Goal: Information Seeking & Learning: Learn about a topic

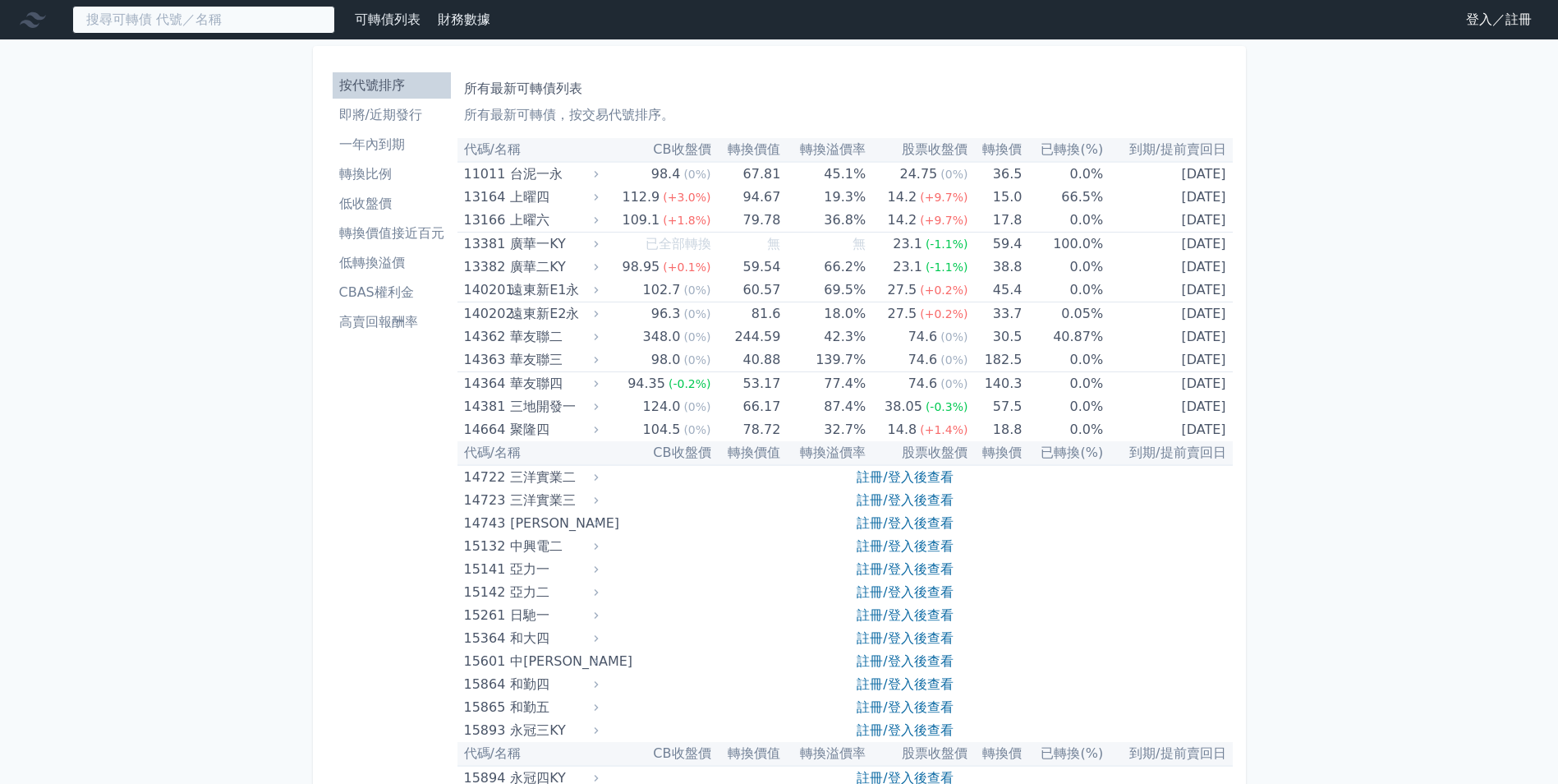
click at [178, 25] on input at bounding box center [203, 19] width 262 height 28
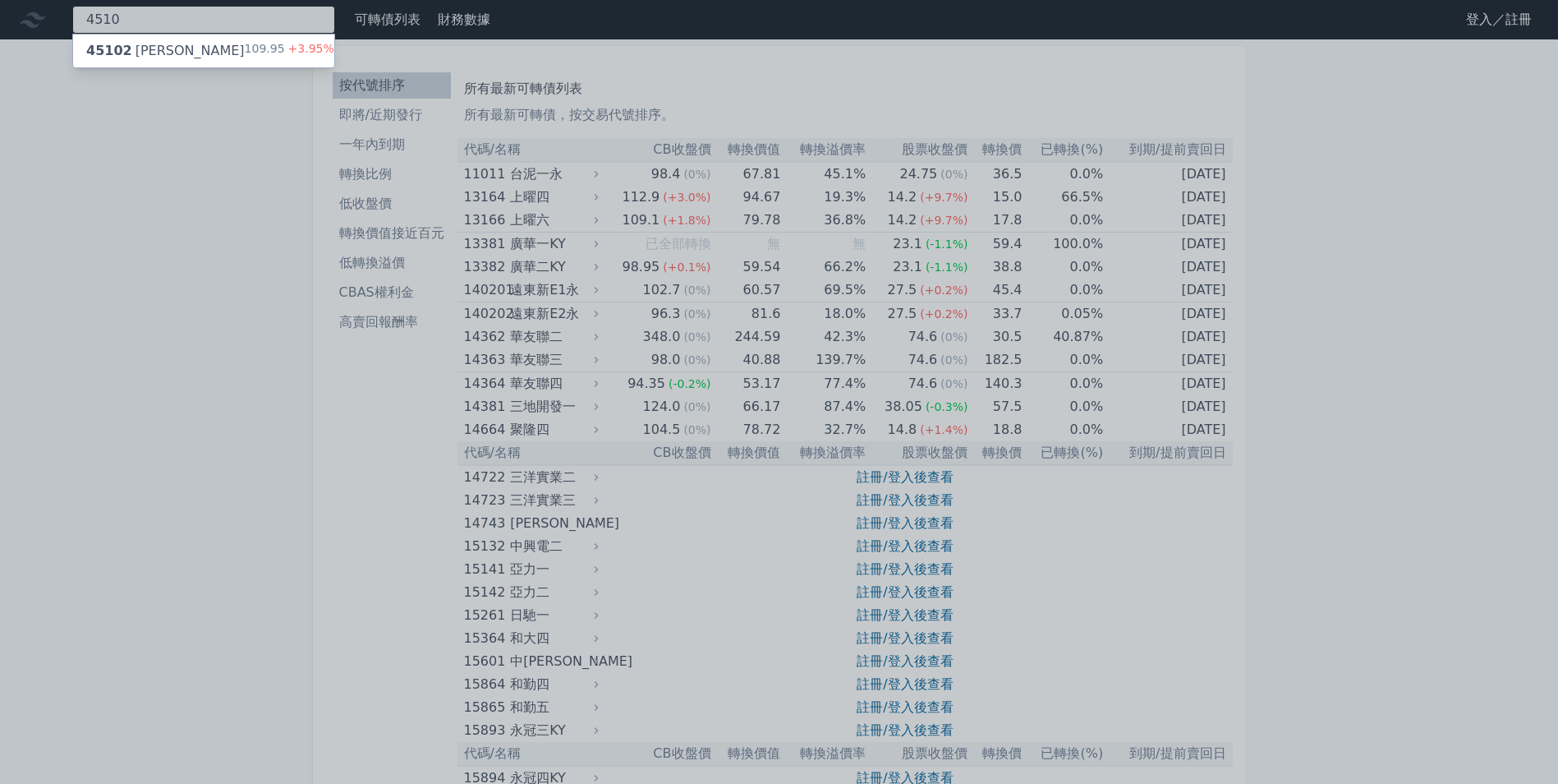
type input "4510"
click at [194, 58] on div "45102 [PERSON_NAME]二 109.95 +3.95%" at bounding box center [204, 51] width 262 height 33
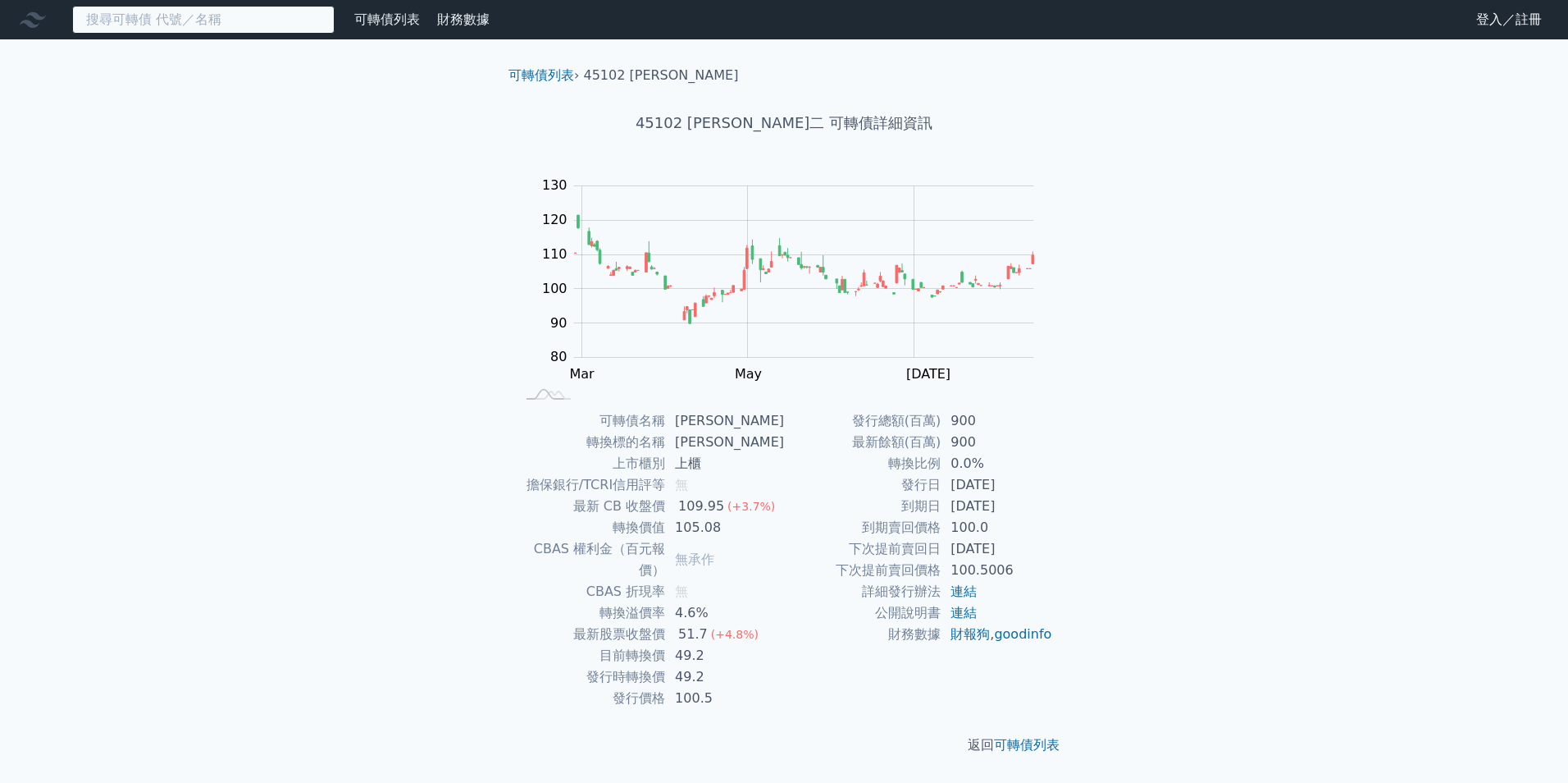
click at [152, 18] on input at bounding box center [203, 19] width 262 height 28
click at [156, 20] on input at bounding box center [203, 19] width 262 height 28
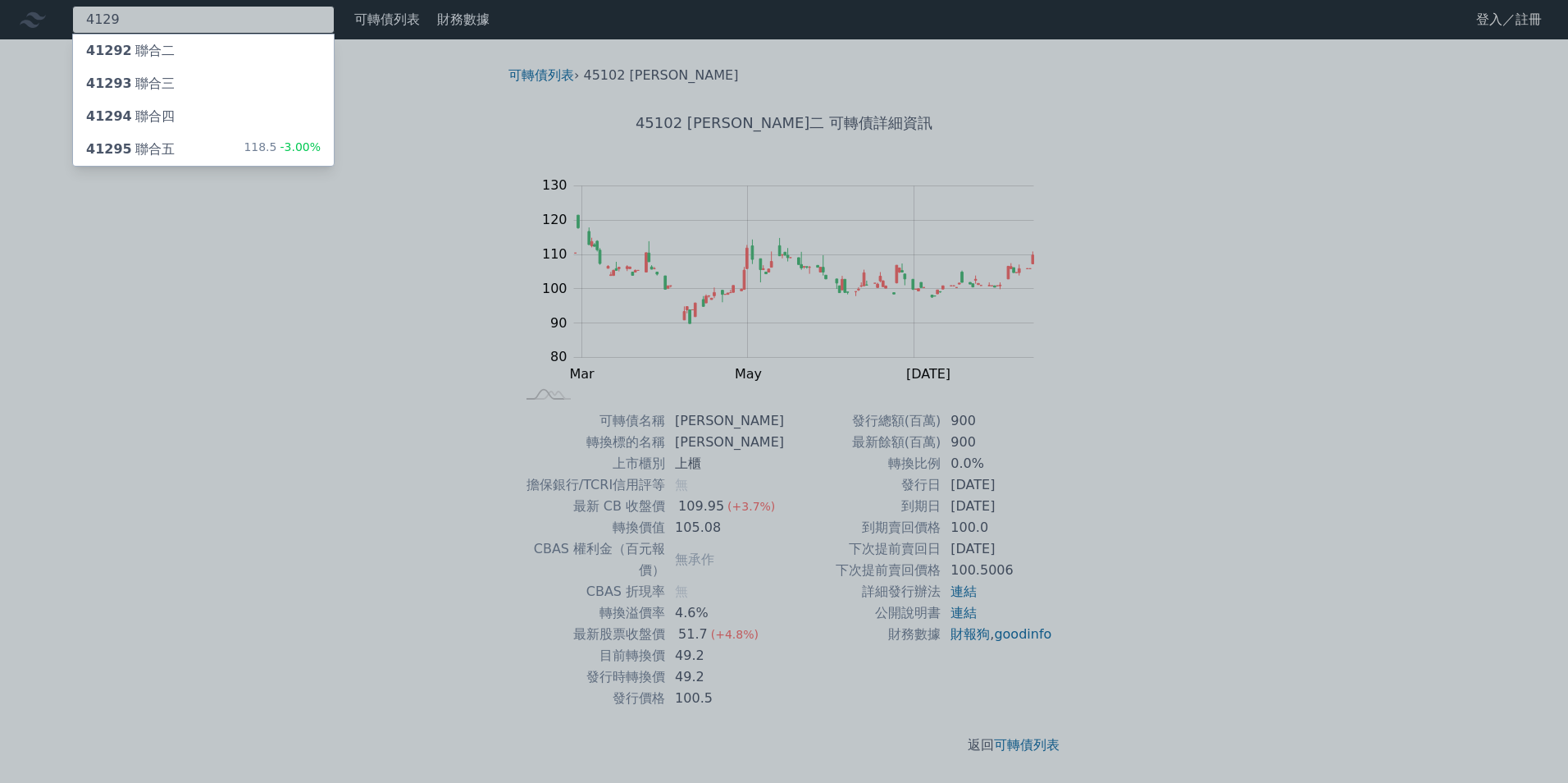
type input "4129"
click at [169, 153] on div "41295 聯合五 118.5 -3.00%" at bounding box center [204, 149] width 261 height 33
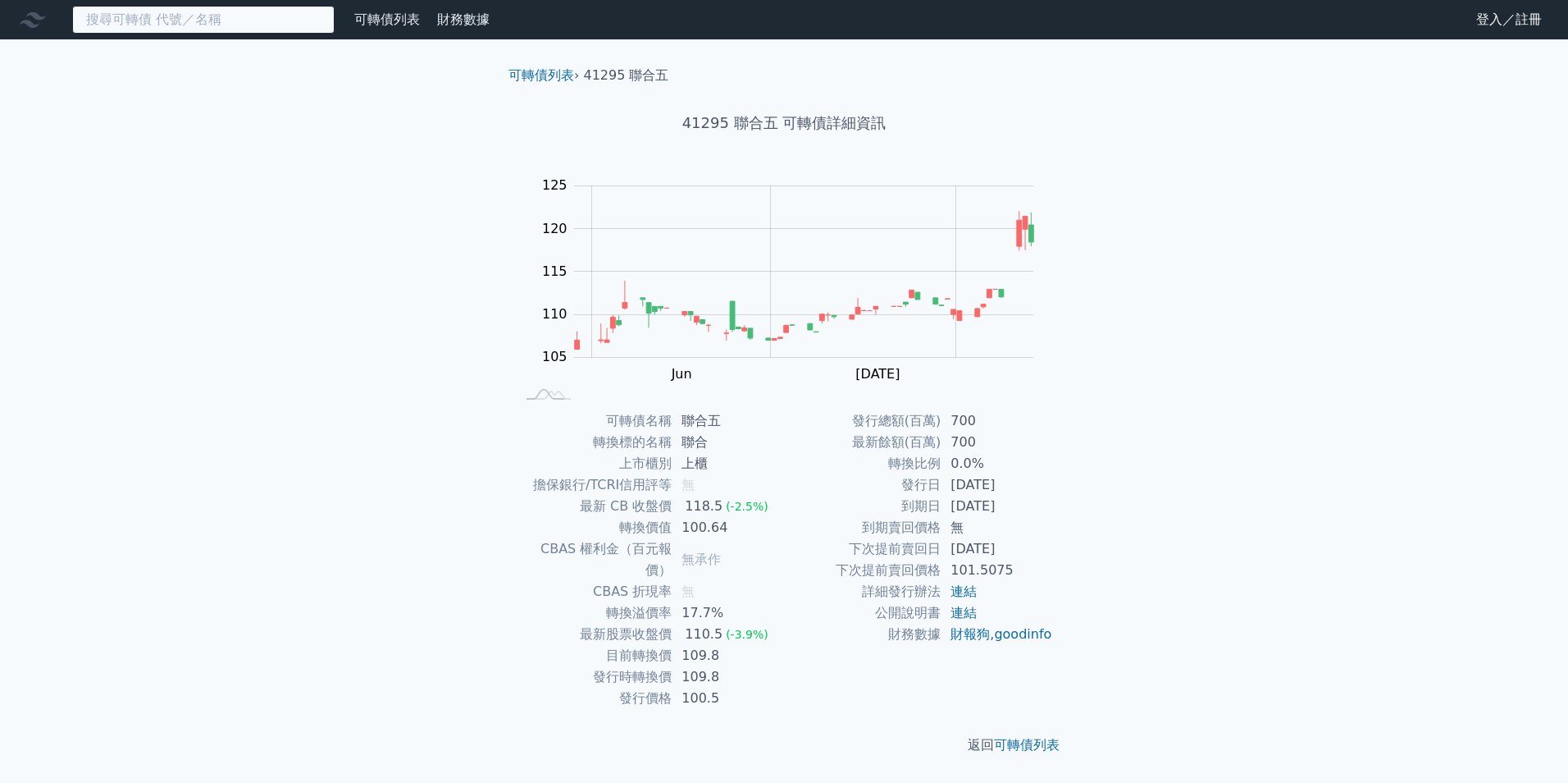
click at [190, 25] on input at bounding box center [203, 19] width 262 height 28
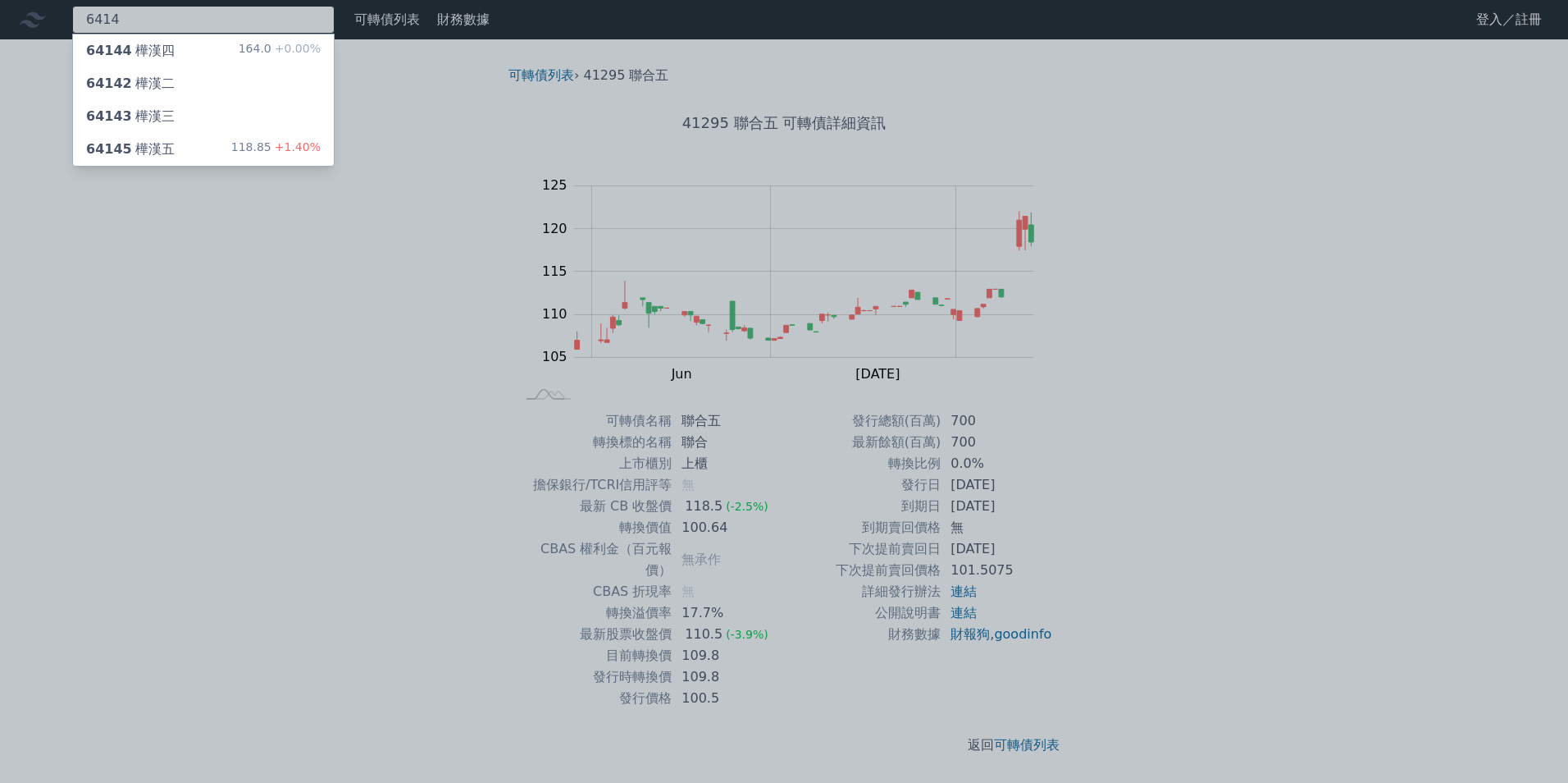
type input "6414"
click at [205, 158] on div "64145 樺漢五 118.85 +1.40%" at bounding box center [204, 149] width 261 height 33
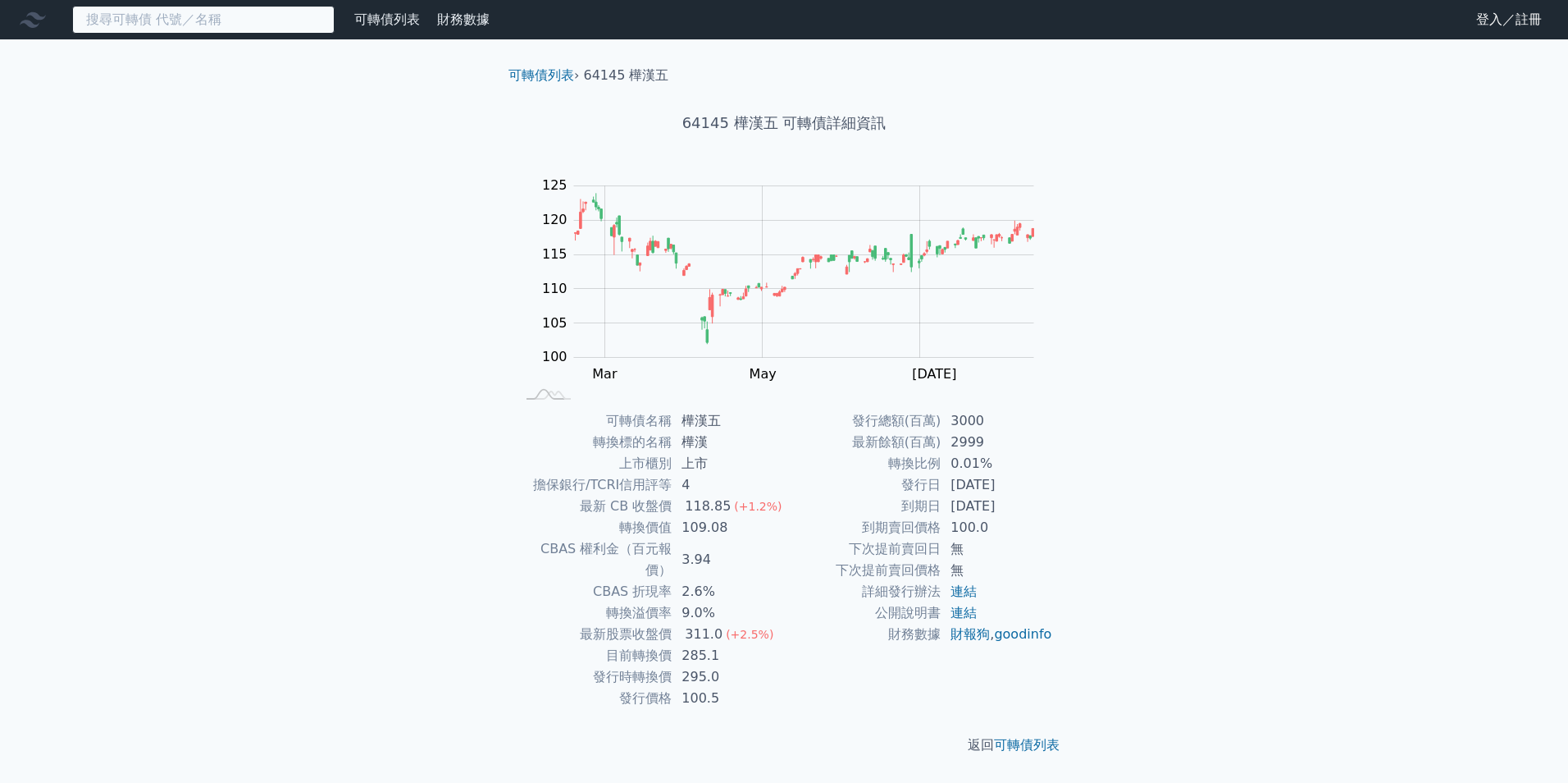
click at [200, 23] on input at bounding box center [203, 19] width 262 height 28
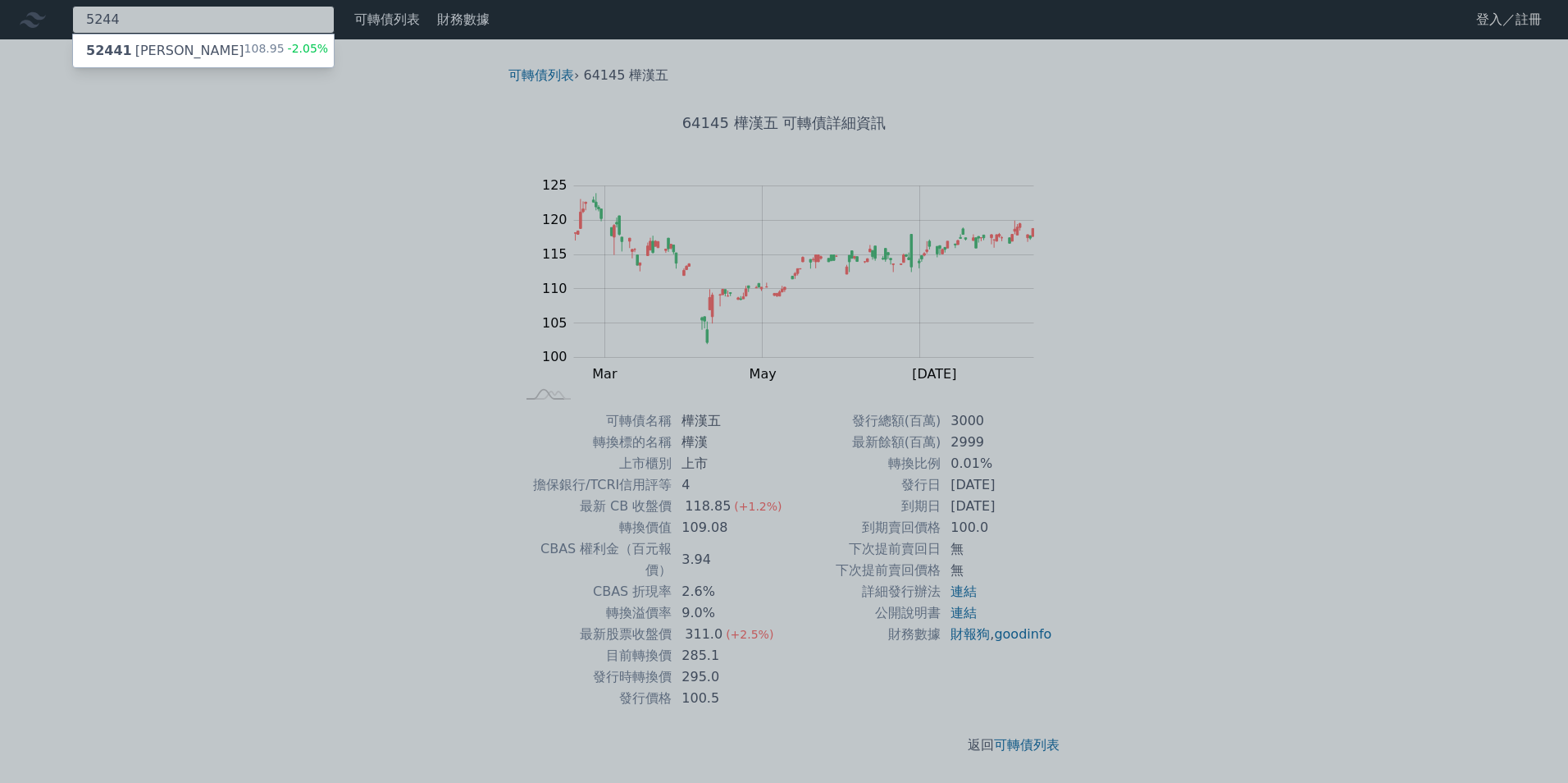
type input "5244"
click at [209, 51] on div "52441 [PERSON_NAME]一 108.95 -2.05%" at bounding box center [204, 51] width 261 height 33
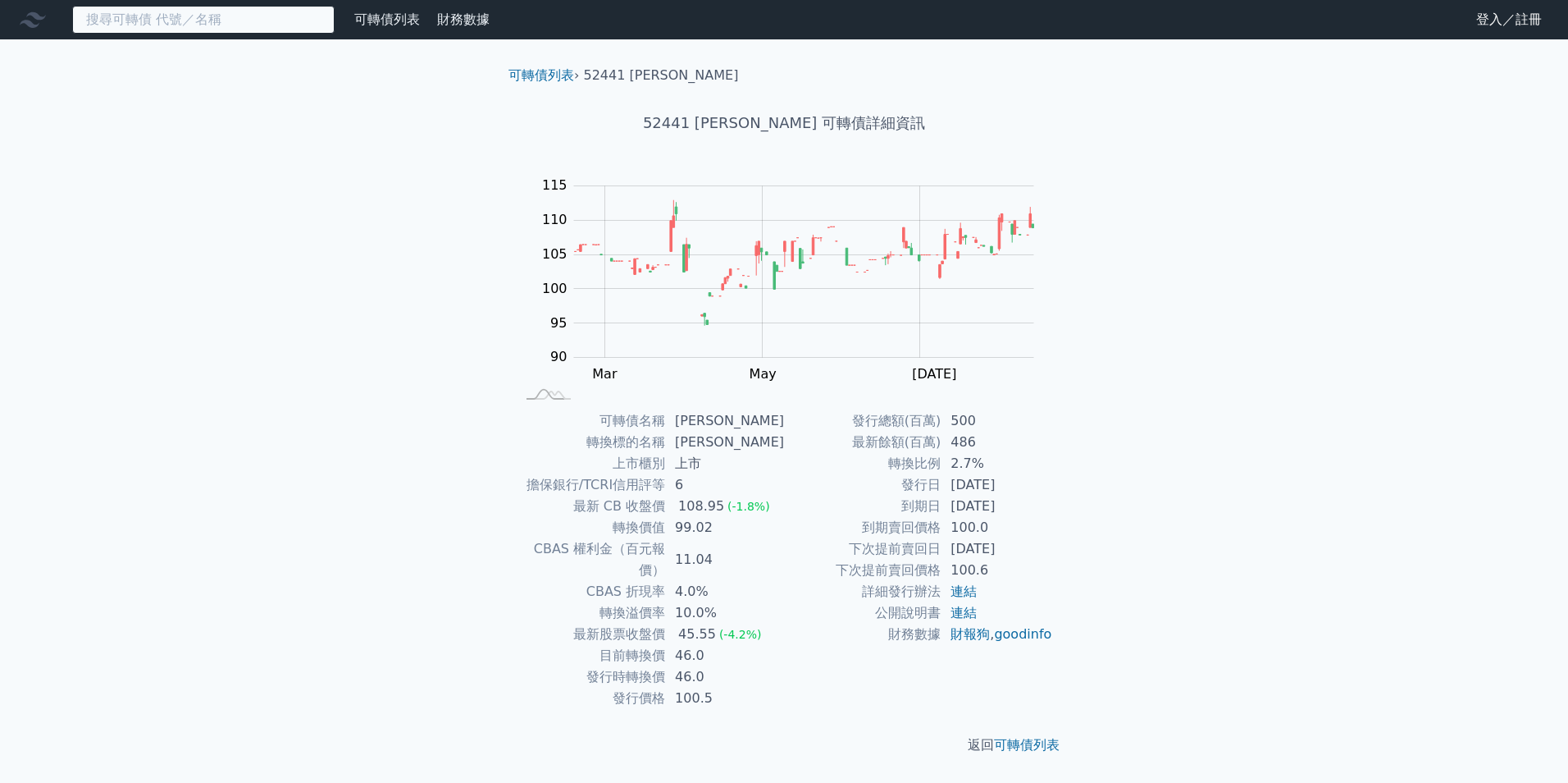
click at [179, 19] on input at bounding box center [203, 19] width 262 height 28
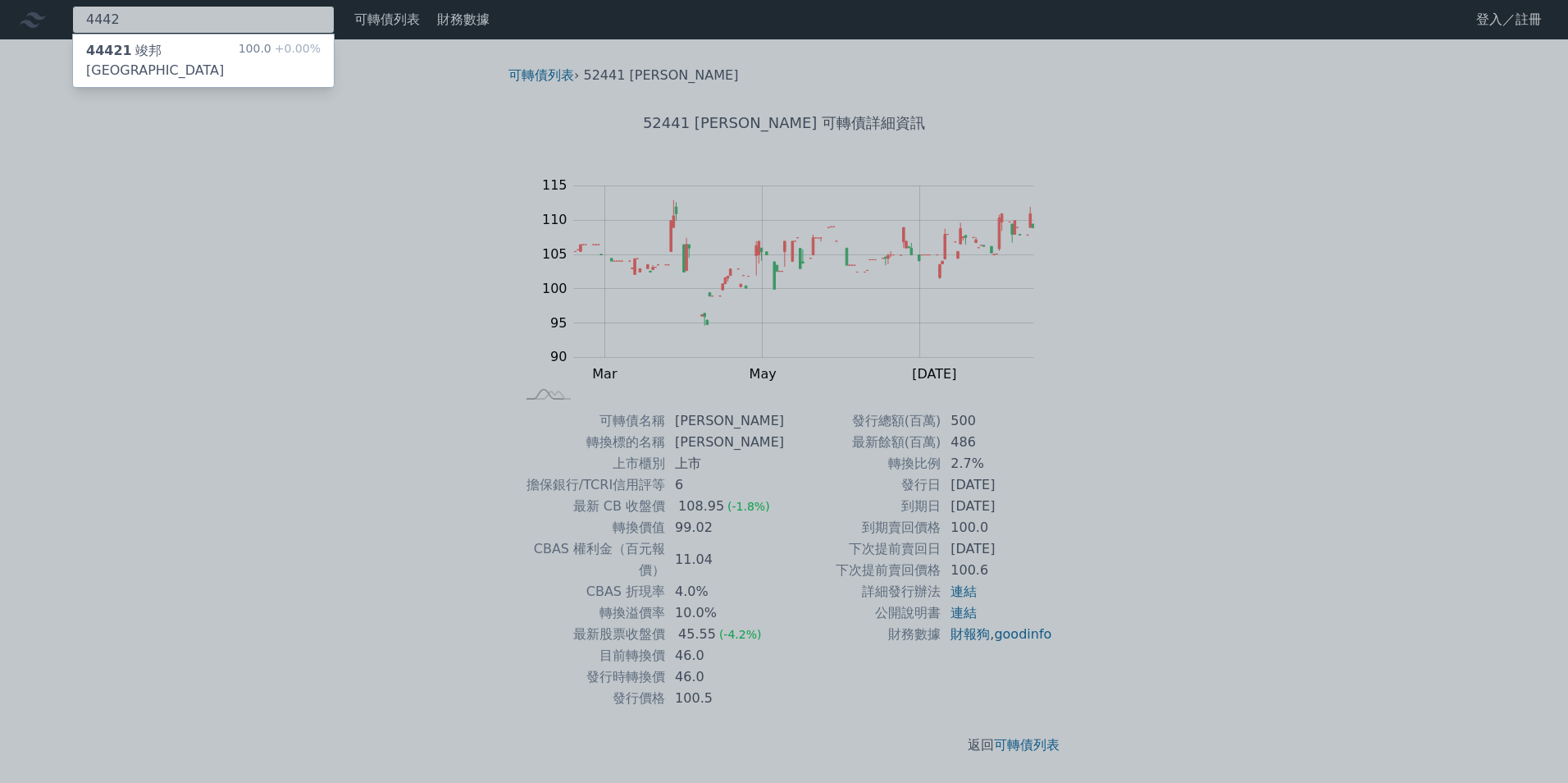
type input "4442"
drag, startPoint x: 186, startPoint y: 33, endPoint x: 195, endPoint y: 55, distance: 23.8
click at [195, 55] on div "44421 竣邦一KY 100.0 +0.00%" at bounding box center [204, 61] width 261 height 52
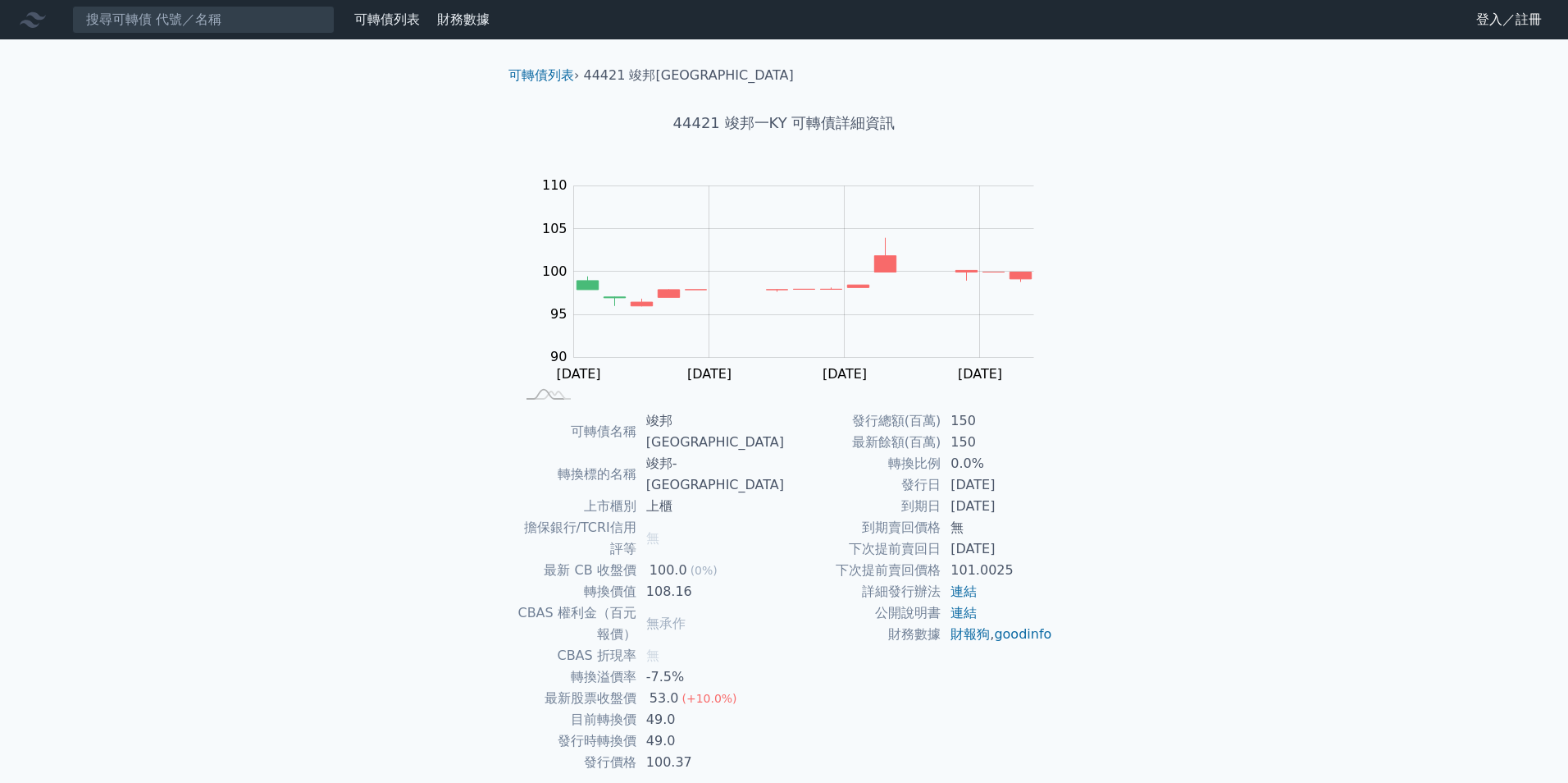
click at [791, 535] on td "到期賣回價格" at bounding box center [862, 527] width 157 height 21
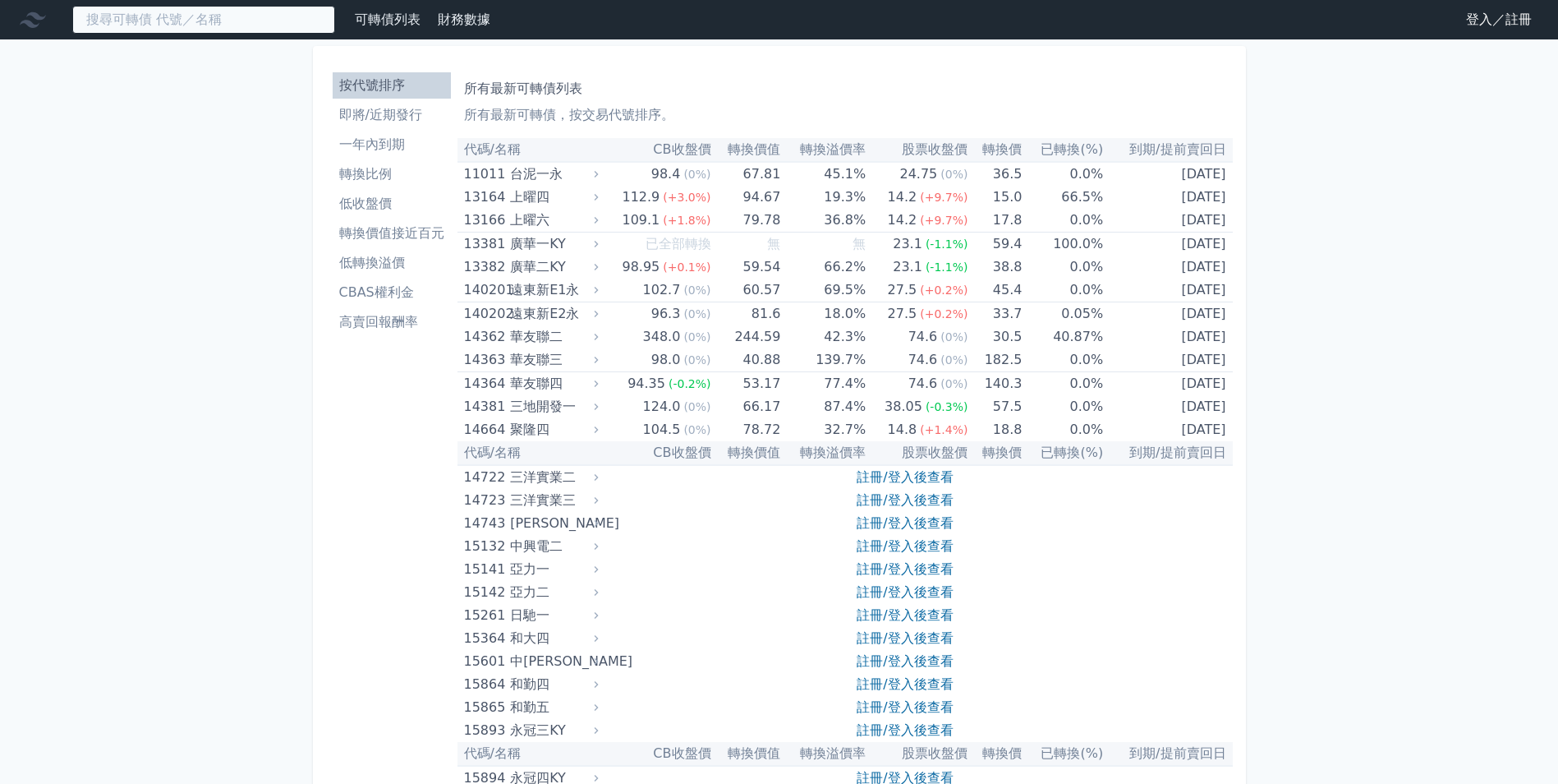
click at [212, 19] on input at bounding box center [203, 19] width 262 height 28
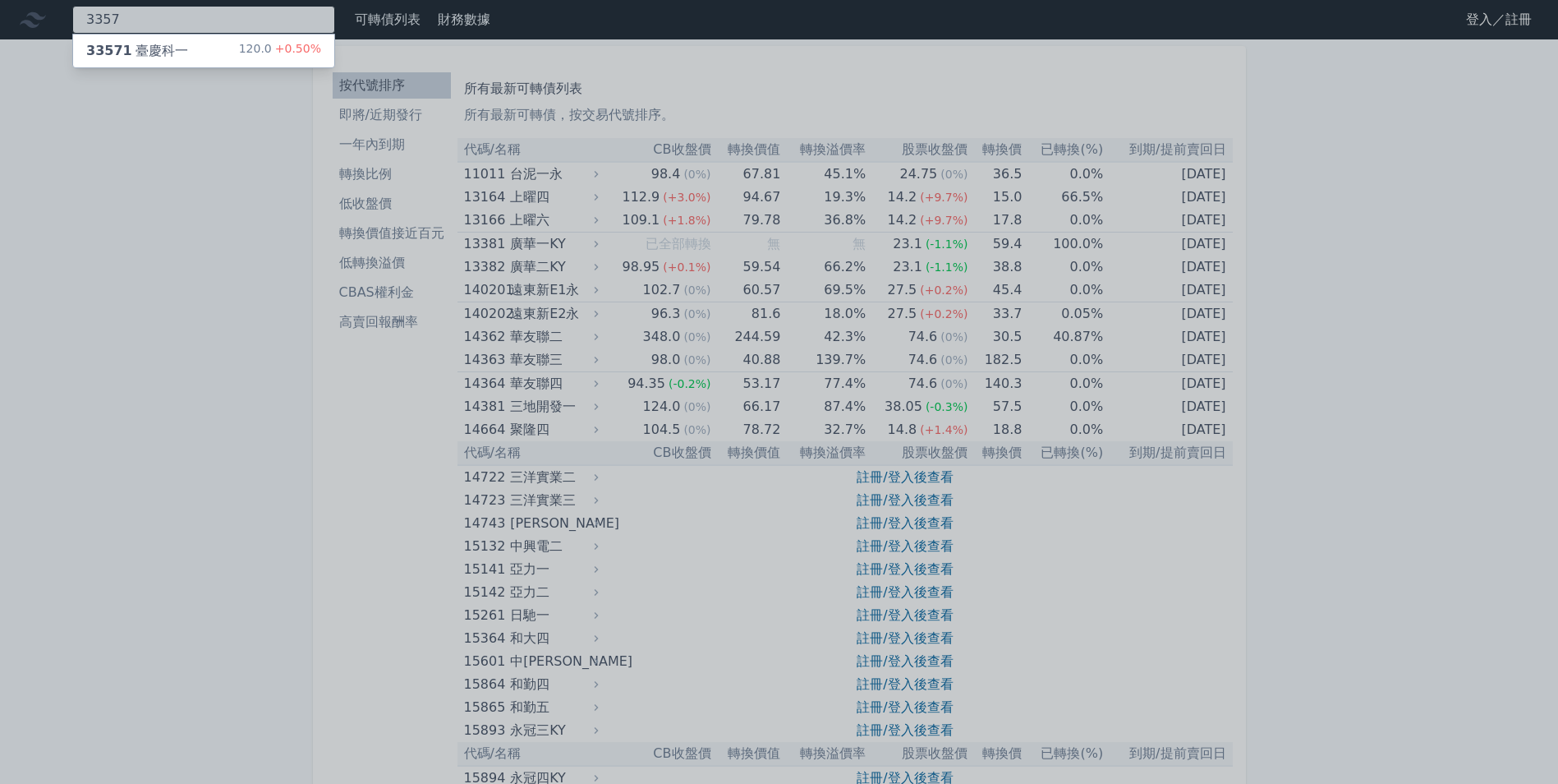
type input "3357"
click at [214, 56] on div "33571 臺慶科一 120.0 +0.50%" at bounding box center [204, 51] width 262 height 33
